Goal: Navigation & Orientation: Find specific page/section

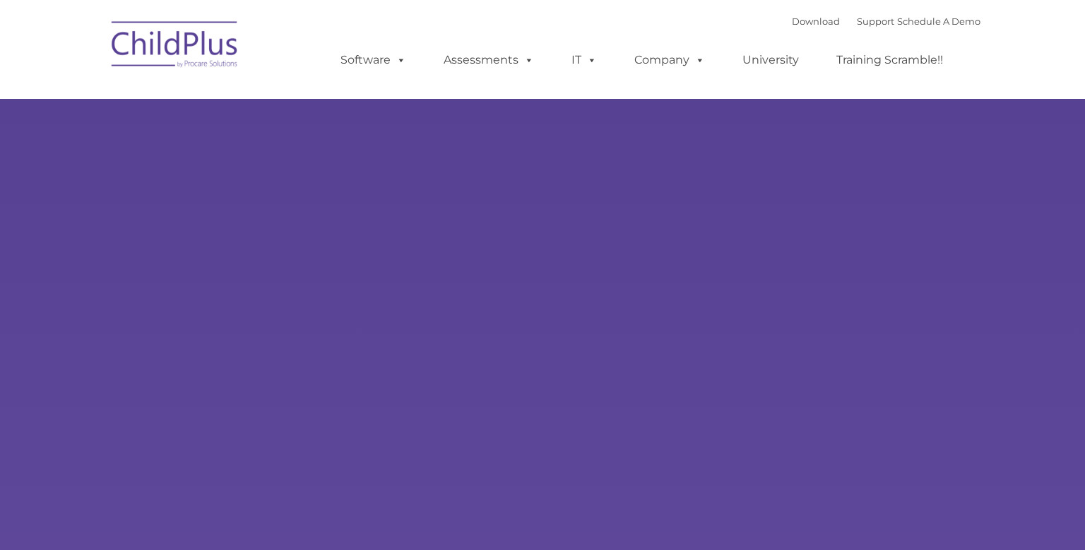
select select "MEDIUM"
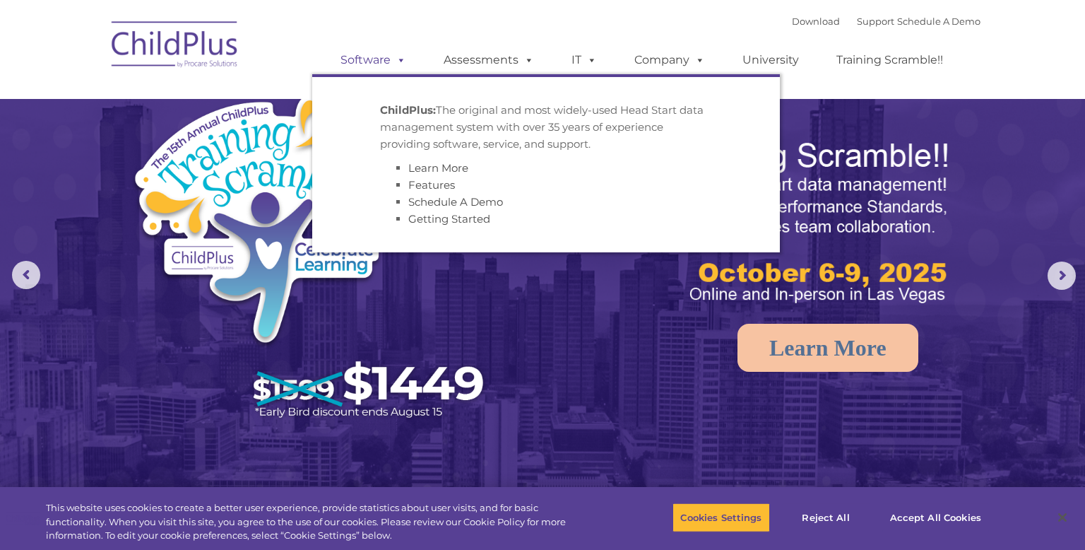
click at [403, 62] on span at bounding box center [399, 59] width 16 height 13
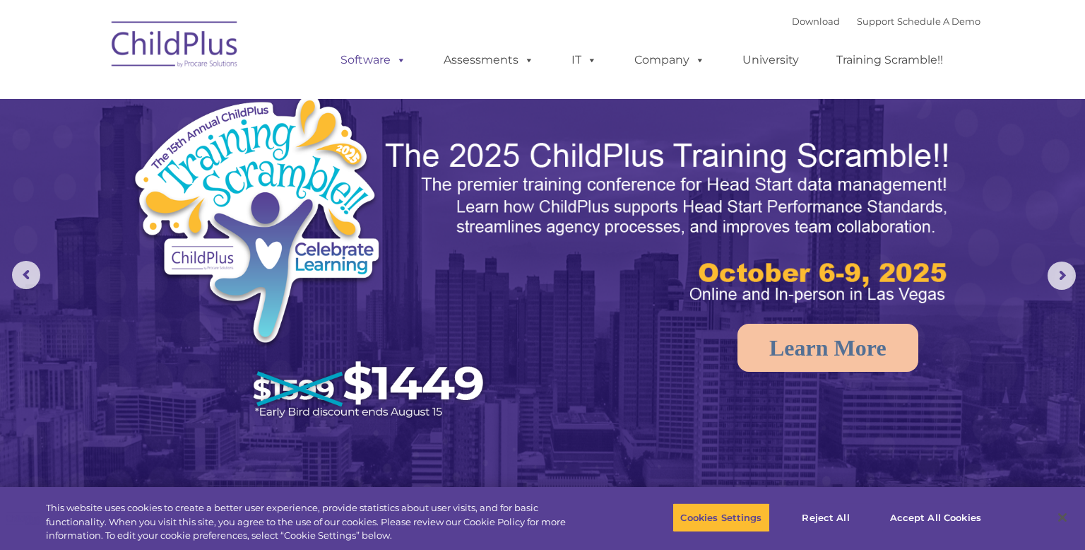
click at [397, 64] on span at bounding box center [399, 59] width 16 height 13
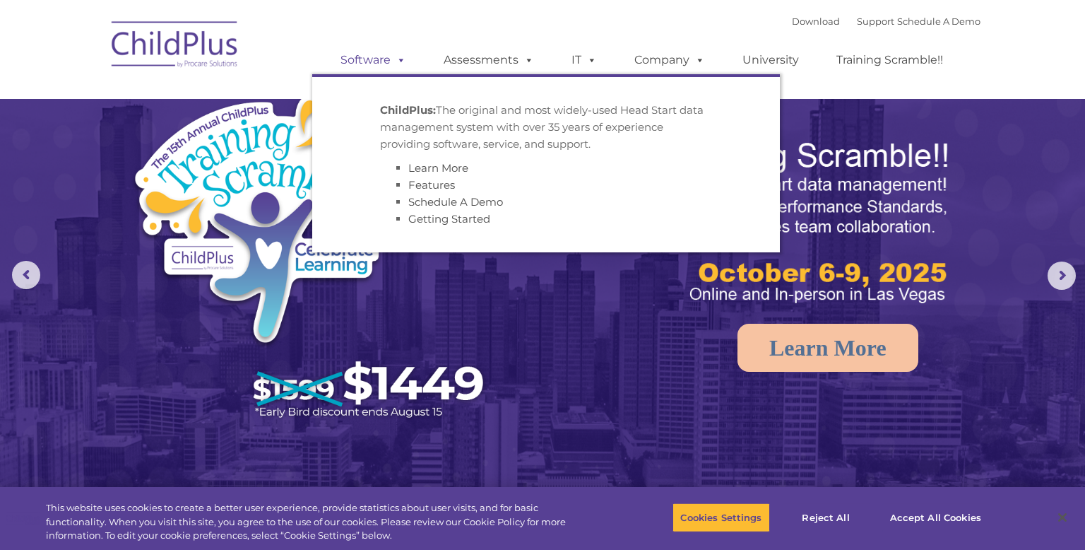
click at [396, 66] on span at bounding box center [399, 59] width 16 height 13
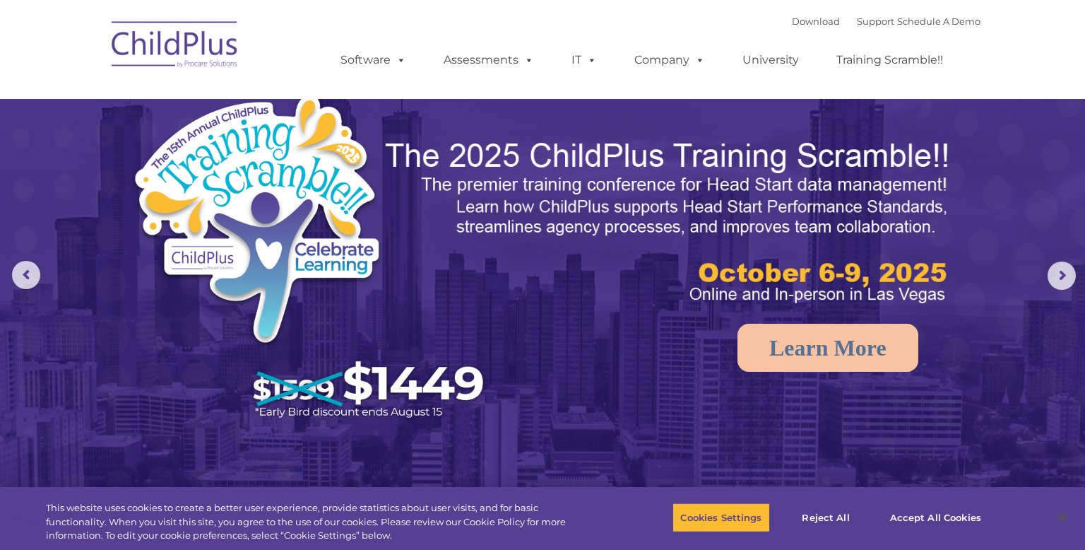
click at [312, 110] on img at bounding box center [313, 261] width 365 height 337
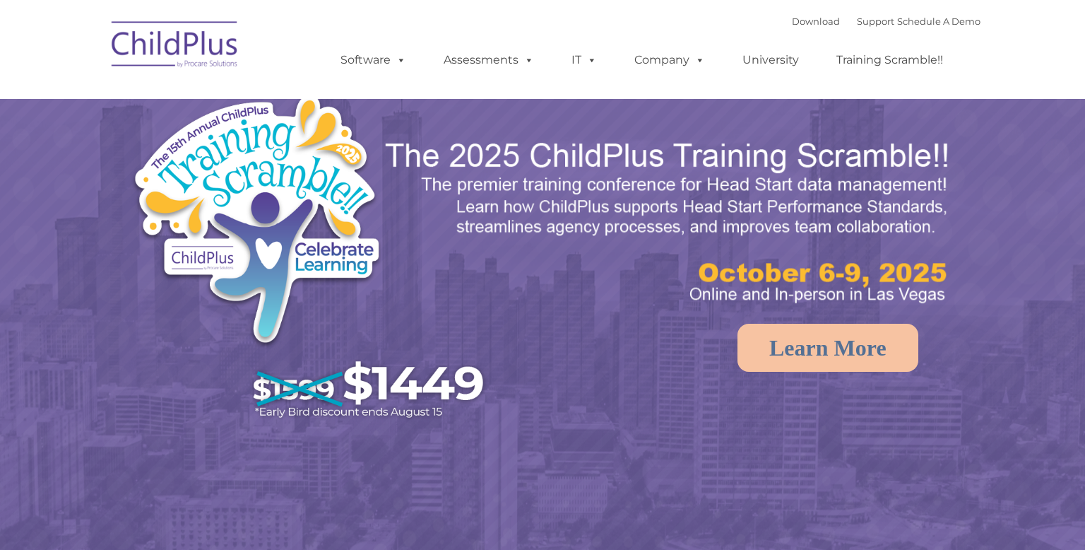
select select "MEDIUM"
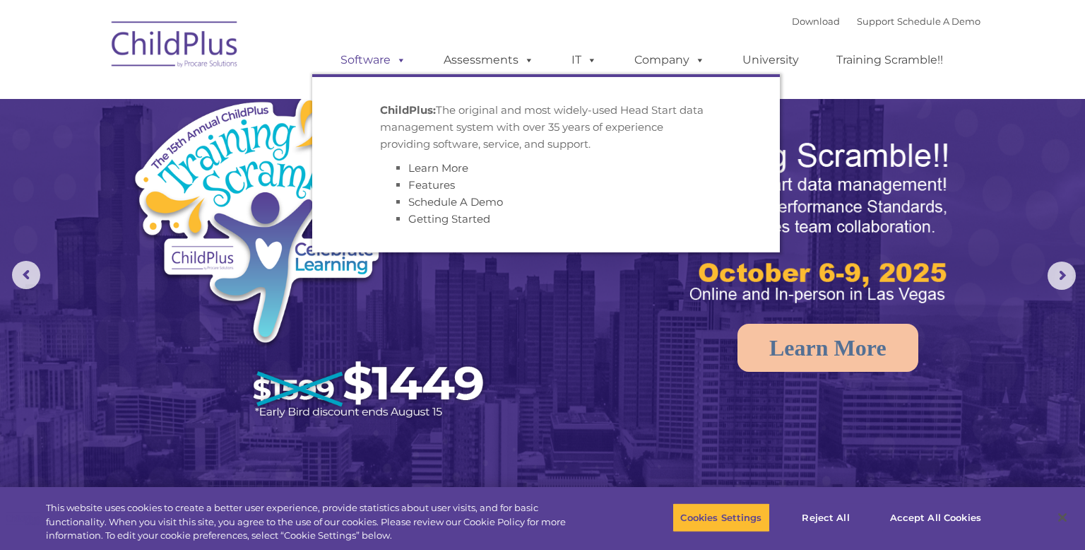
click at [374, 61] on link "Software" at bounding box center [373, 60] width 94 height 28
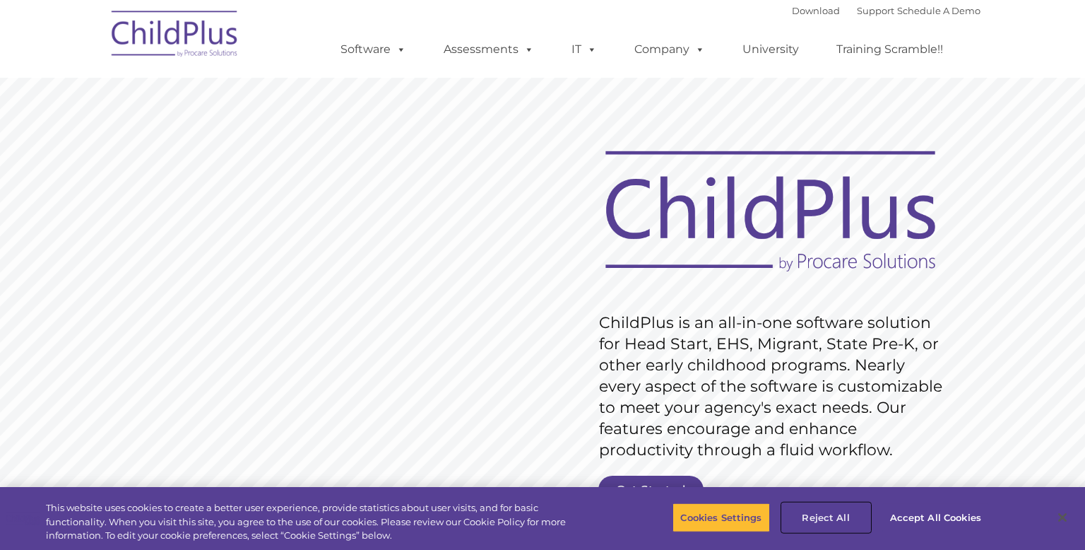
click at [839, 517] on button "Reject All" at bounding box center [826, 517] width 88 height 30
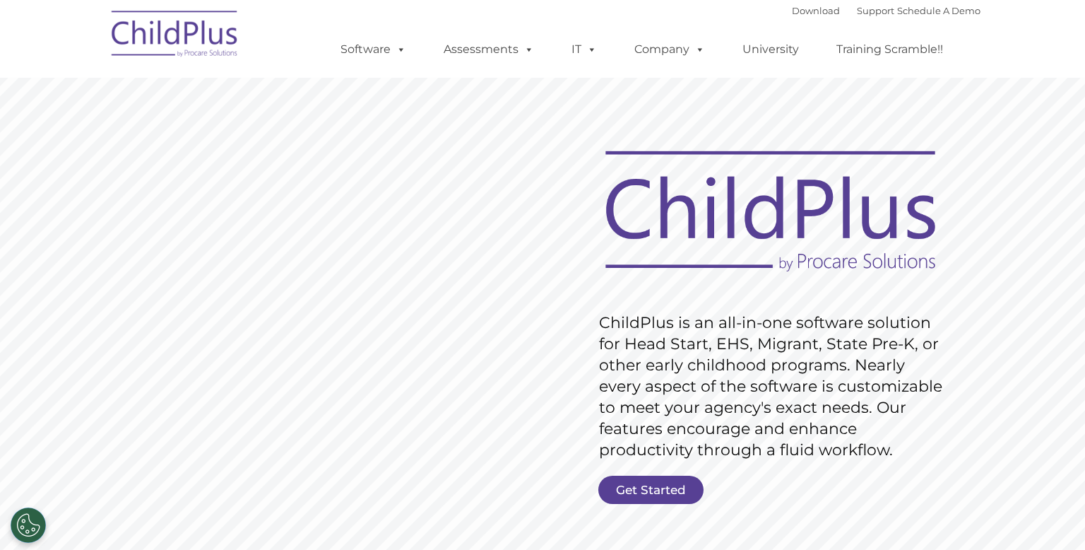
click at [984, 40] on nav "Download Support | Schedule A Demo  MENU MENU Software ChildPlus: The original…" at bounding box center [542, 39] width 1085 height 78
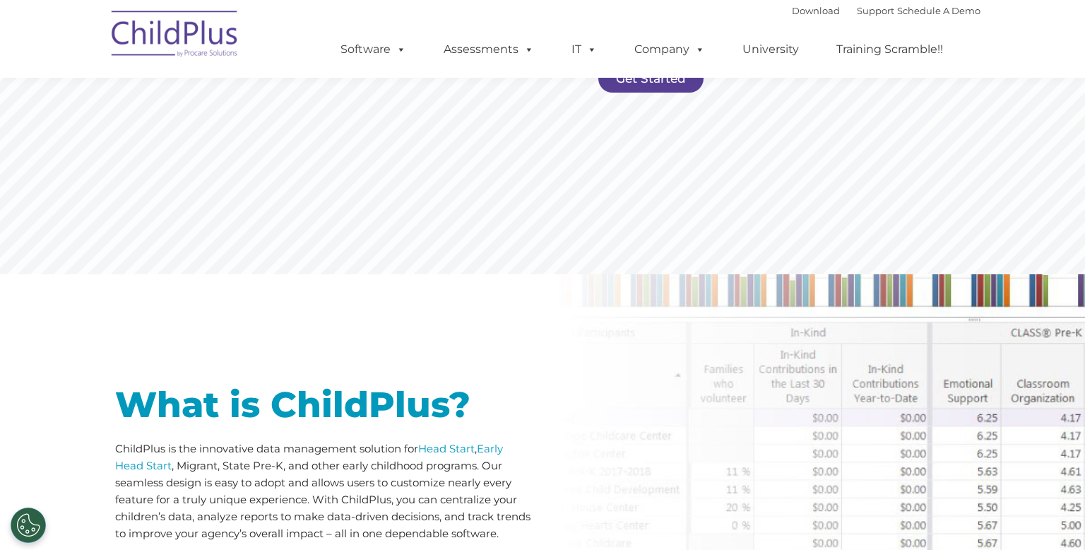
scroll to position [413, 0]
